Goal: Task Accomplishment & Management: Manage account settings

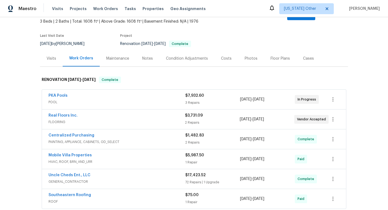
scroll to position [52, 0]
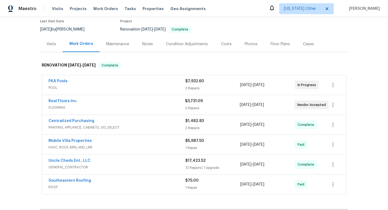
click at [167, 79] on div "PKA Pools" at bounding box center [117, 82] width 137 height 7
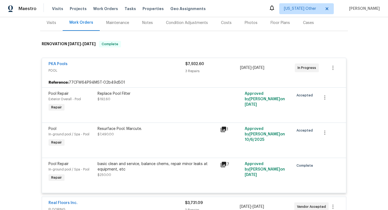
scroll to position [77, 0]
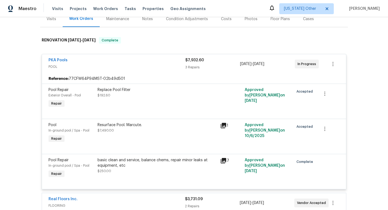
click at [222, 123] on icon at bounding box center [223, 125] width 5 height 5
click at [222, 158] on icon at bounding box center [223, 160] width 5 height 5
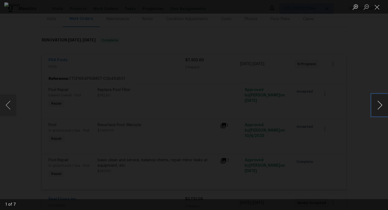
click at [380, 104] on button "Next image" at bounding box center [380, 105] width 16 height 22
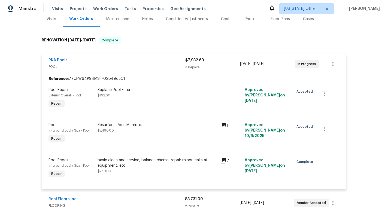
scroll to position [0, 0]
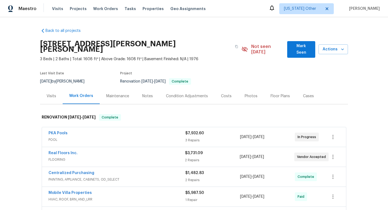
scroll to position [85, 0]
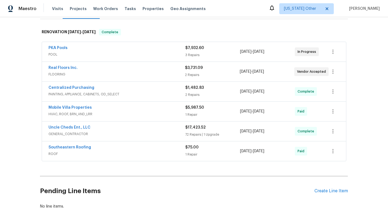
click at [117, 125] on div "Uncle Cheds Ent., LLC" at bounding box center [117, 128] width 137 height 7
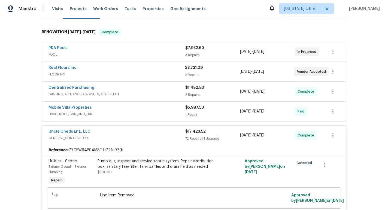
click at [113, 45] on div "PKA Pools" at bounding box center [117, 48] width 137 height 7
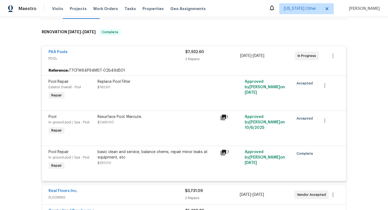
click at [225, 149] on icon at bounding box center [223, 152] width 7 height 7
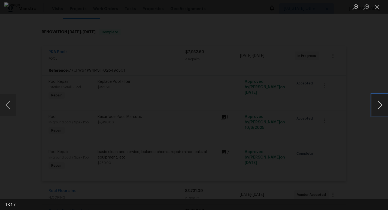
click at [381, 111] on button "Next image" at bounding box center [380, 105] width 16 height 22
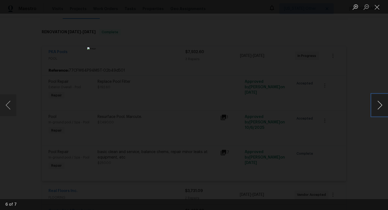
click at [381, 111] on button "Next image" at bounding box center [380, 105] width 16 height 22
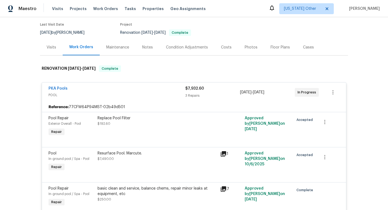
scroll to position [43, 0]
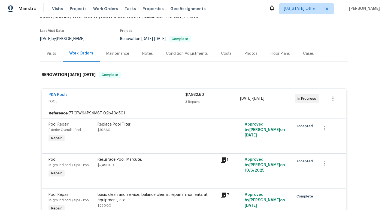
click at [173, 92] on div "PKA Pools" at bounding box center [117, 95] width 137 height 7
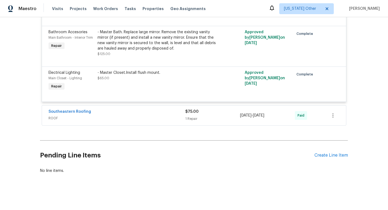
scroll to position [3375, 0]
